Goal: Transaction & Acquisition: Purchase product/service

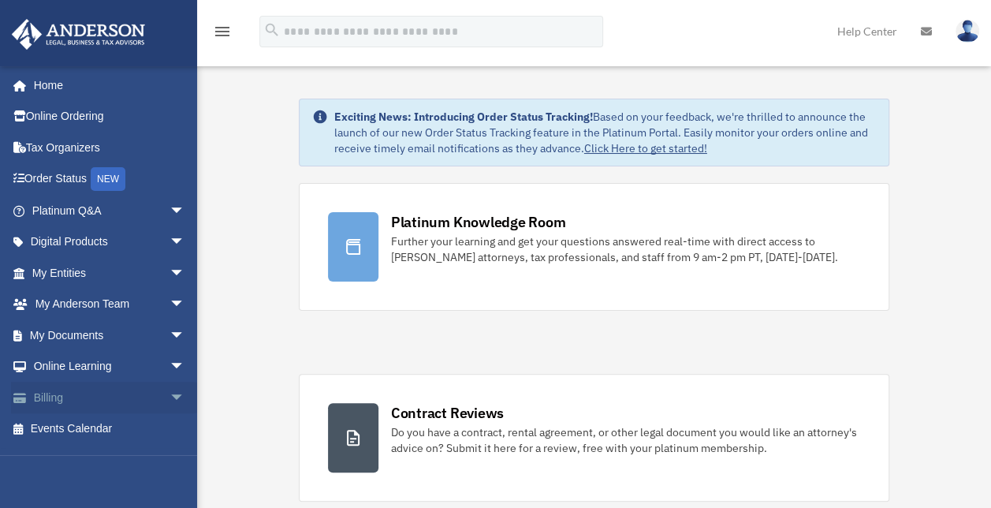
click at [98, 393] on link "Billing arrow_drop_down" at bounding box center [110, 398] width 198 height 32
click at [170, 395] on span "arrow_drop_down" at bounding box center [186, 398] width 32 height 32
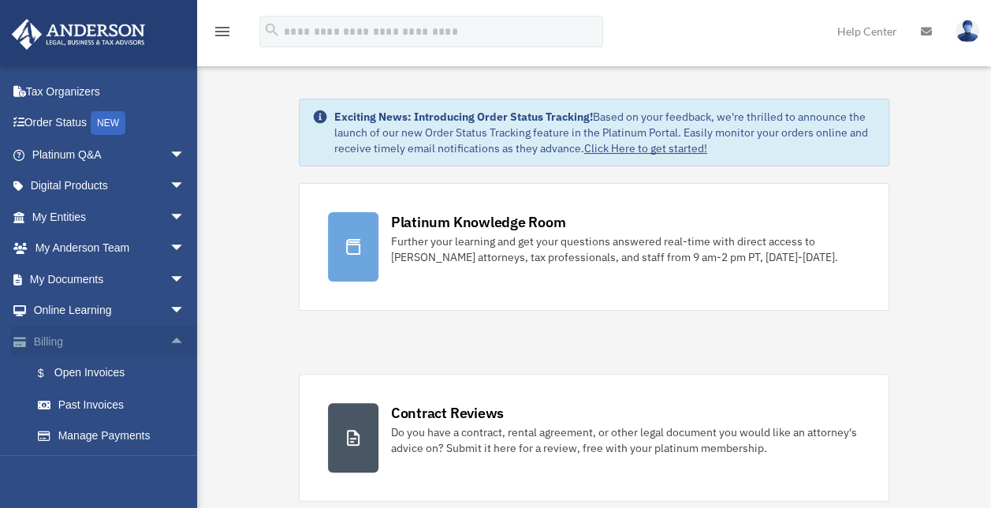
scroll to position [86, 0]
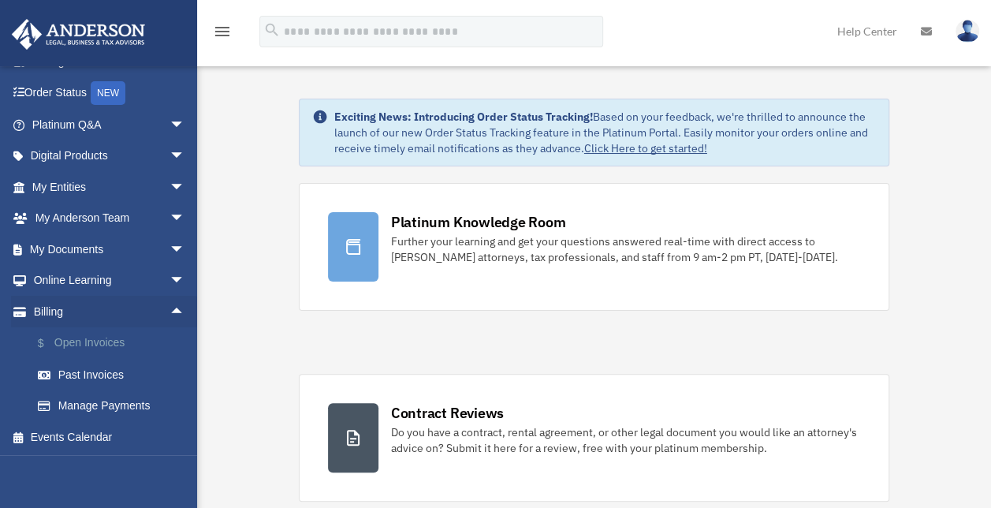
click at [121, 348] on link "$ Open Invoices" at bounding box center [115, 343] width 187 height 32
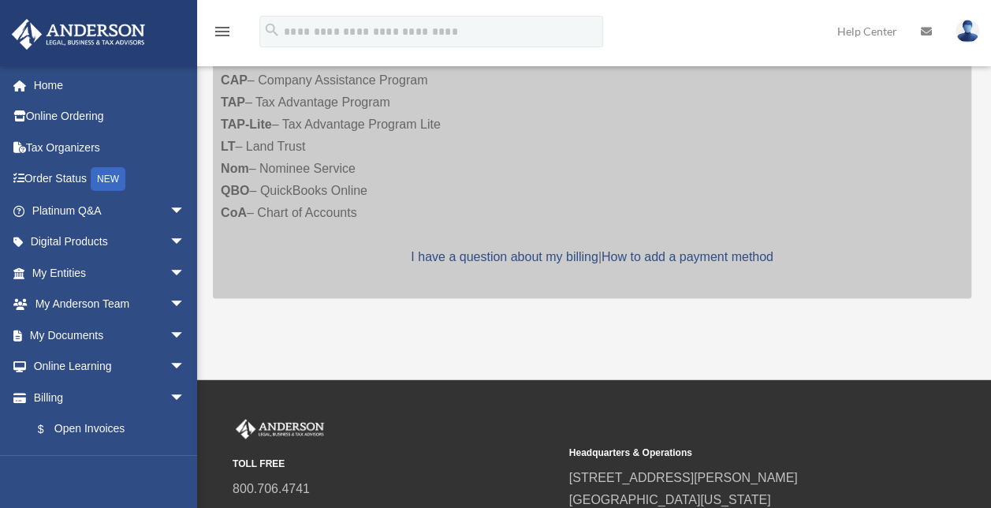
scroll to position [855, 0]
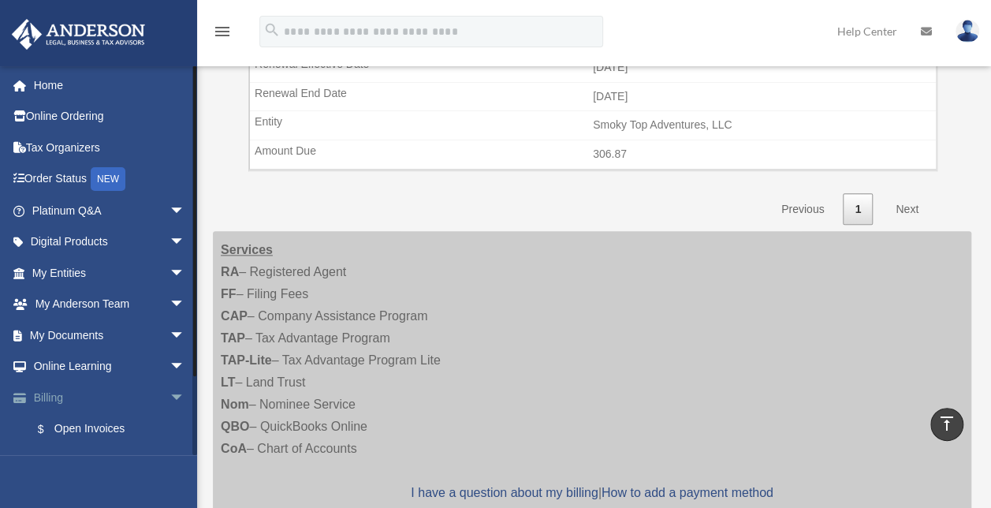
click at [170, 397] on span "arrow_drop_down" at bounding box center [186, 398] width 32 height 32
click at [170, 394] on span "arrow_drop_up" at bounding box center [186, 398] width 32 height 32
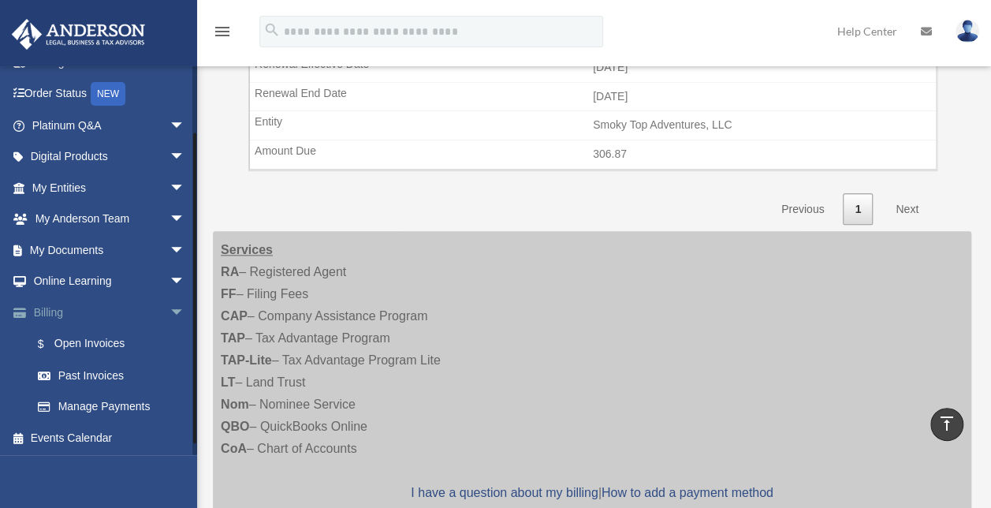
scroll to position [86, 0]
click at [87, 344] on link "$ Open Invoices" at bounding box center [115, 343] width 187 height 32
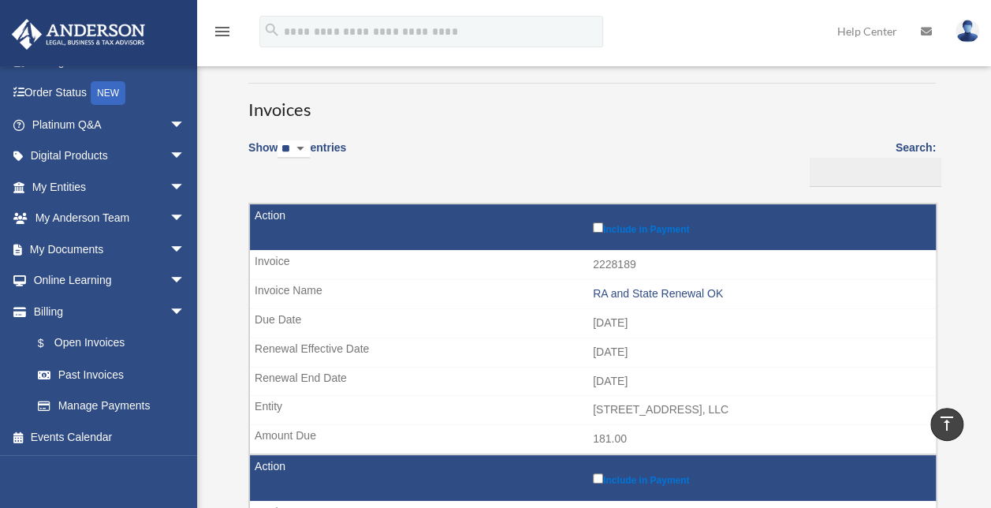
scroll to position [67, 0]
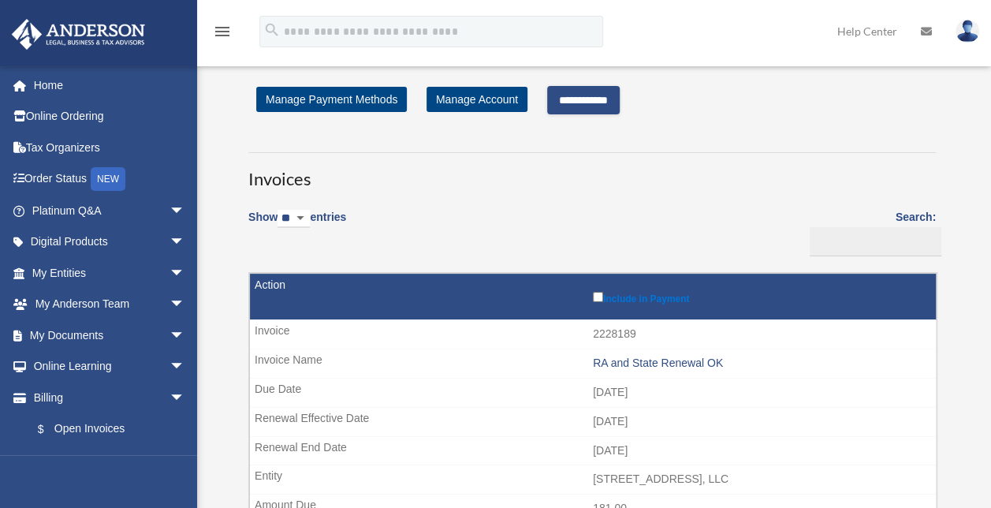
click at [594, 101] on input "**********" at bounding box center [583, 100] width 73 height 28
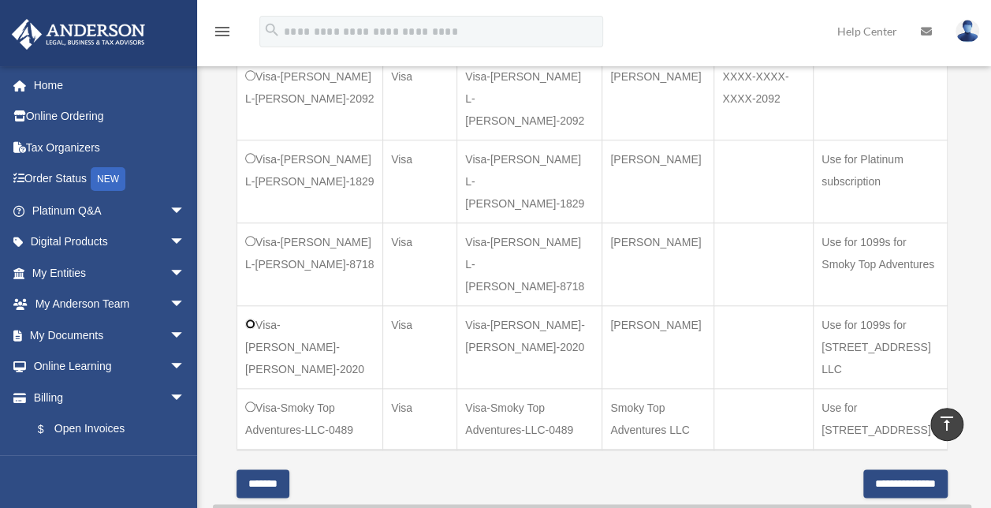
scroll to position [710, 0]
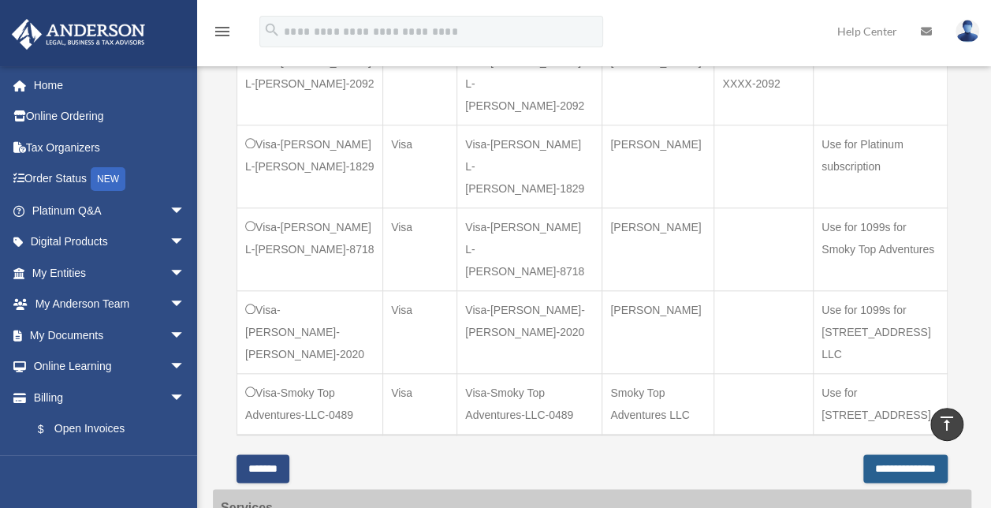
click at [903, 454] on input "**********" at bounding box center [905, 468] width 84 height 28
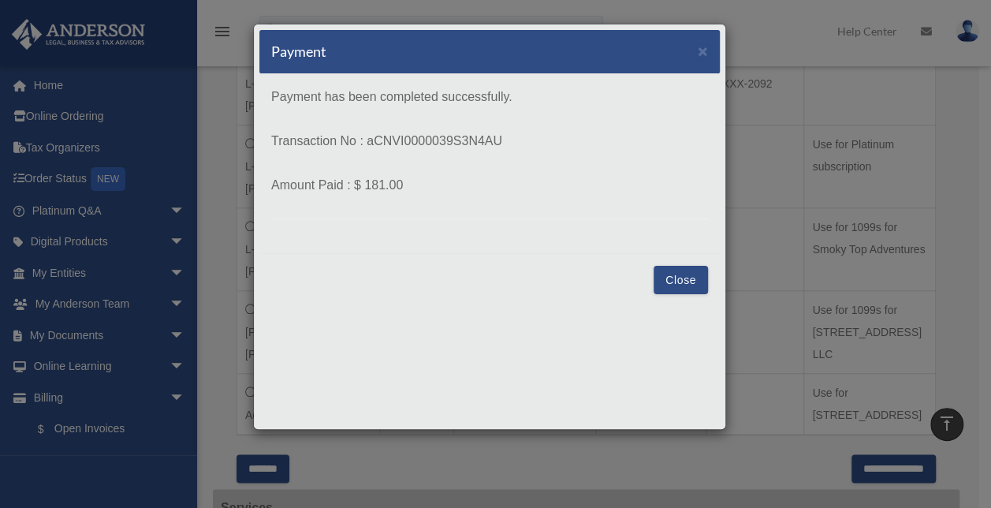
click at [704, 281] on button "Close" at bounding box center [681, 280] width 54 height 28
